Goal: Task Accomplishment & Management: Complete application form

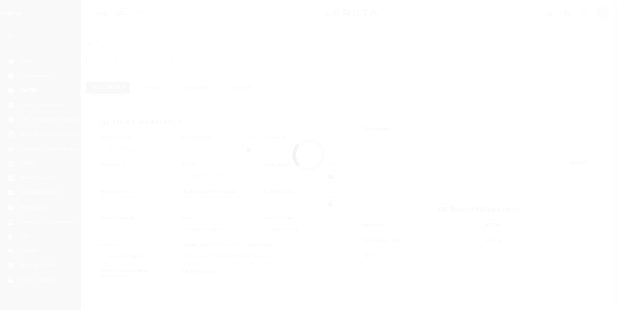
select select "RTS"
type input "No"
select select "27"
select select "20"
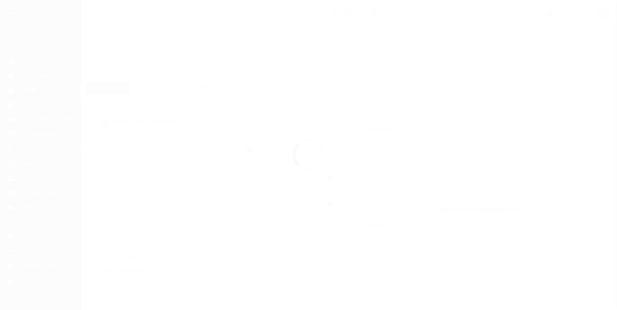
select select "RTS"
type input "No"
select select "27"
select select "20"
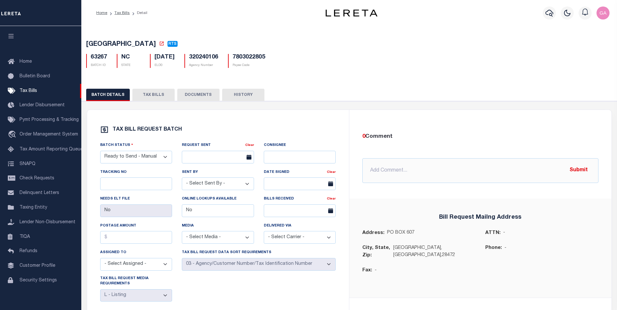
click at [195, 19] on div "Home Tax Bills Detail" at bounding box center [199, 13] width 217 height 14
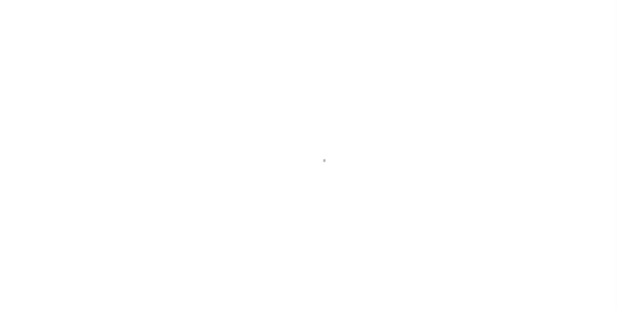
select select "RTS"
type input "No"
select select "27"
select select "20"
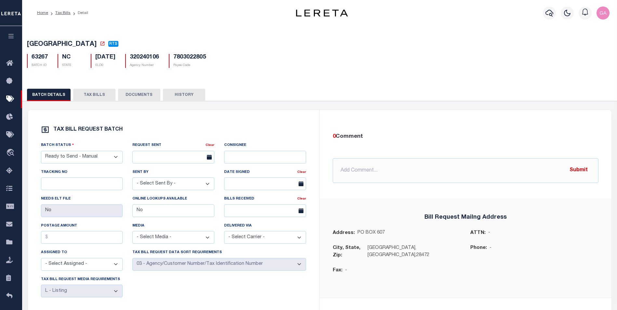
click at [10, 39] on icon "button" at bounding box center [10, 36] width 7 height 6
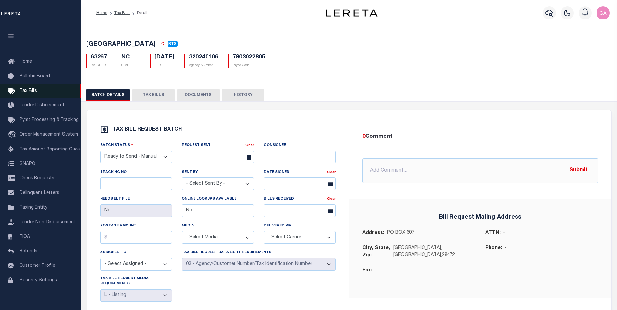
click at [29, 92] on span "Tax Bills" at bounding box center [29, 91] width 18 height 5
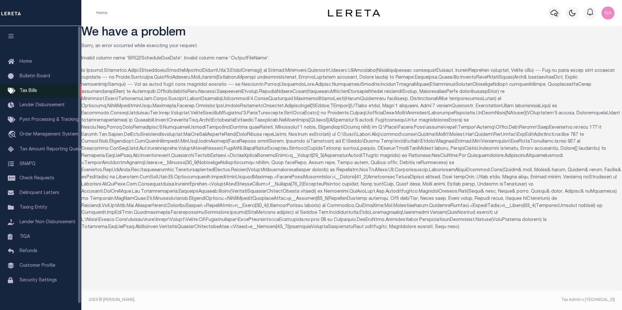
click at [29, 91] on span "Tax Bills" at bounding box center [29, 91] width 18 height 5
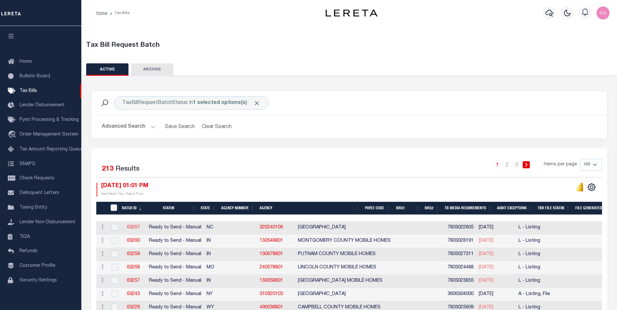
click at [131, 228] on link "63267" at bounding box center [133, 228] width 13 height 5
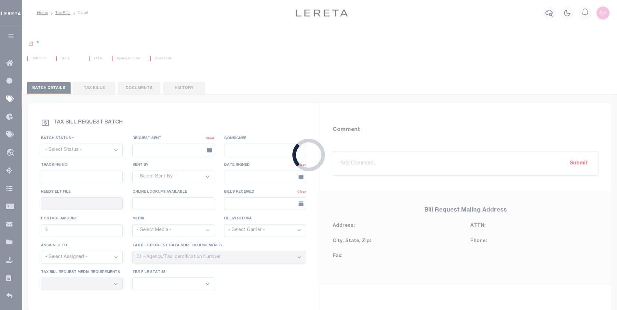
select select "RTS"
type input "No"
select select "27"
select select "20"
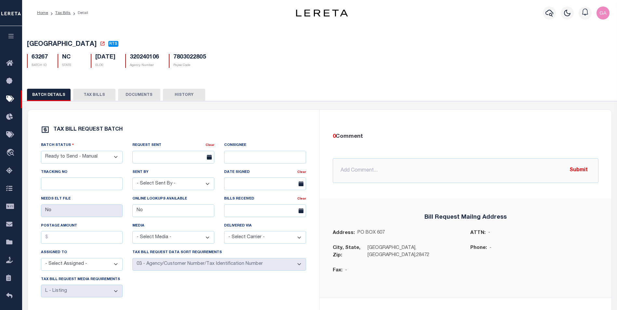
click at [342, 83] on div "BATCH DETAILS TAX BILLS DOCUMENTS HISTORY" at bounding box center [319, 240] width 601 height 318
click at [253, 81] on div "WHITEVILLE CITY RTS 63267 BATCH ID NC STATE 01/05/2027 ELD0" at bounding box center [320, 212] width 602 height 375
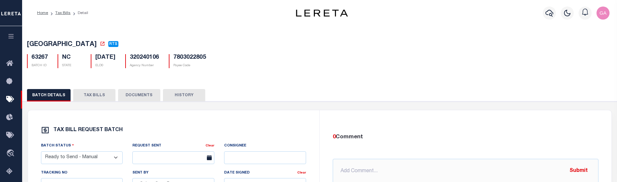
click at [96, 93] on button "TAX BILLS" at bounding box center [94, 95] width 42 height 12
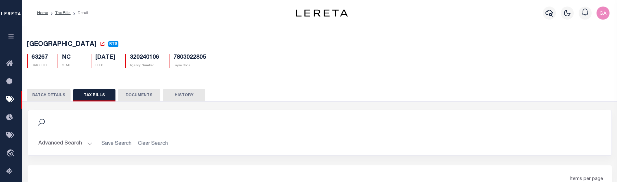
click at [129, 97] on button "DOCUMENTS" at bounding box center [139, 95] width 42 height 12
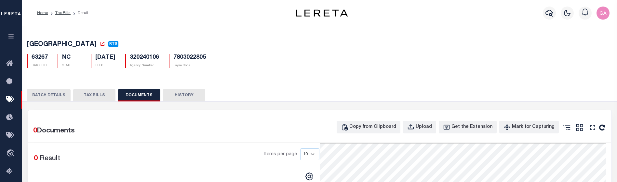
click at [178, 97] on button "HISTORY" at bounding box center [184, 95] width 42 height 12
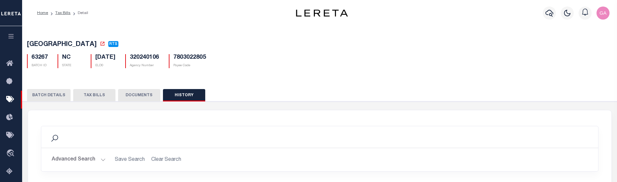
click at [47, 98] on button "BATCH DETAILS" at bounding box center [49, 95] width 44 height 12
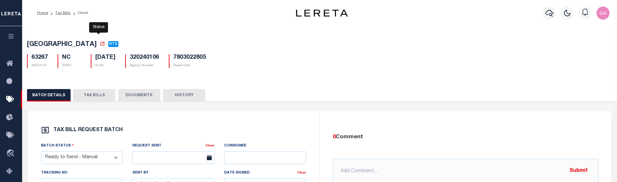
click at [109, 43] on span "RTS" at bounding box center [113, 44] width 8 height 4
click at [177, 19] on div "Home Tax Bills Detail" at bounding box center [153, 13] width 242 height 14
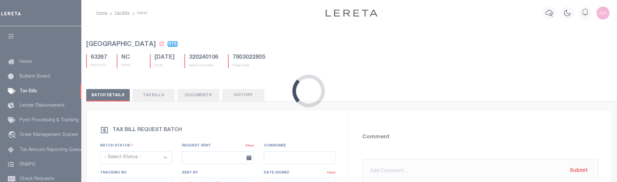
select select "RTS"
type input "No"
select select "27"
select select "20"
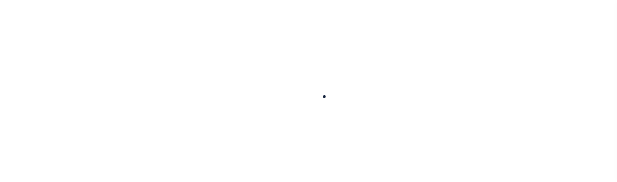
select select "RTS"
type input "No"
select select "27"
select select "20"
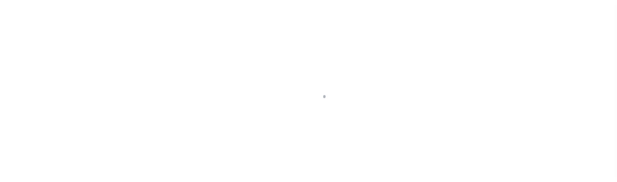
select select "RTS"
type input "No"
select select "27"
select select "20"
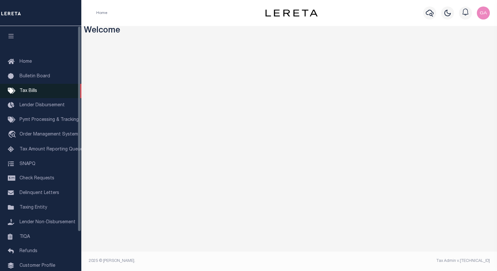
click at [32, 93] on span "Tax Bills" at bounding box center [29, 91] width 18 height 5
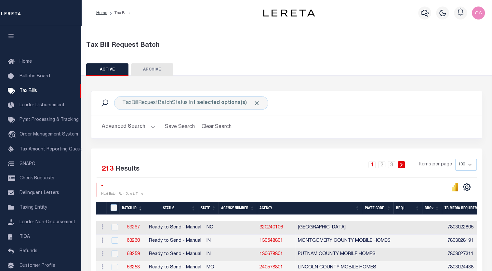
click at [133, 226] on link "63267" at bounding box center [133, 228] width 13 height 5
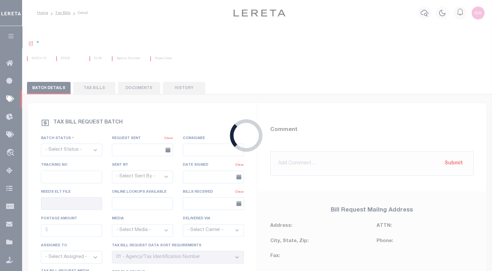
select select "RTS"
type input "No"
select select "27"
select select "20"
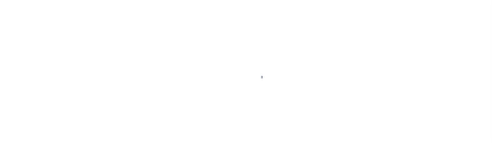
select select "RTS"
type input "No"
select select "27"
select select "20"
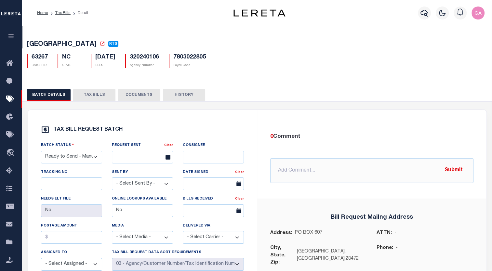
click at [11, 40] on button "button" at bounding box center [11, 37] width 22 height 22
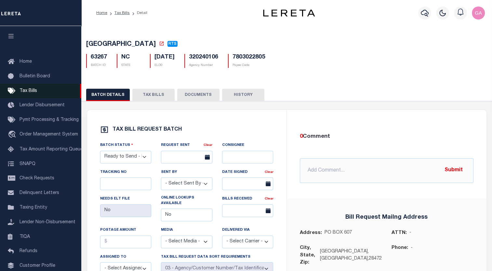
click at [28, 92] on span "Tax Bills" at bounding box center [29, 91] width 18 height 5
